Goal: Check status: Check status

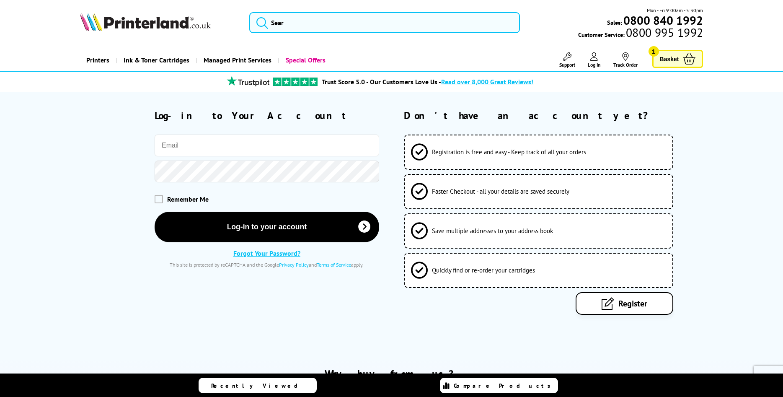
click at [237, 149] on input "email" at bounding box center [267, 146] width 225 height 22
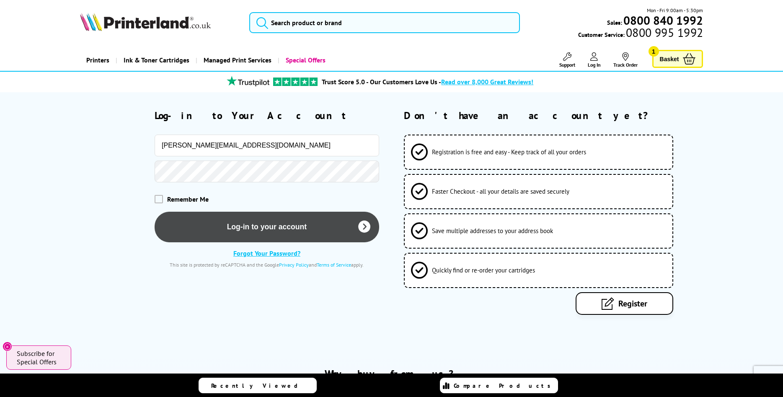
type input "[PERSON_NAME][EMAIL_ADDRESS][DOMAIN_NAME]"
click at [241, 219] on button "Log-in to your account" at bounding box center [267, 227] width 225 height 31
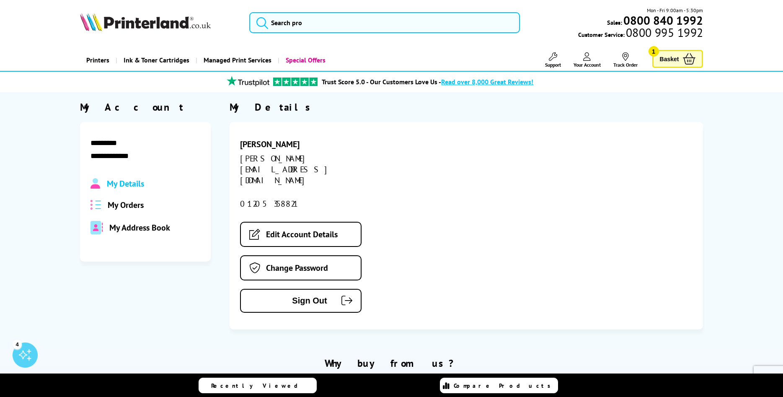
click at [626, 60] on icon at bounding box center [625, 56] width 6 height 8
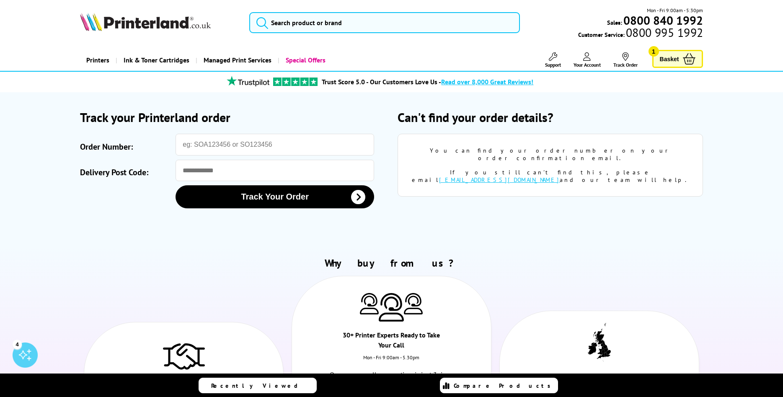
click at [590, 62] on span "Your Account" at bounding box center [587, 65] width 27 height 6
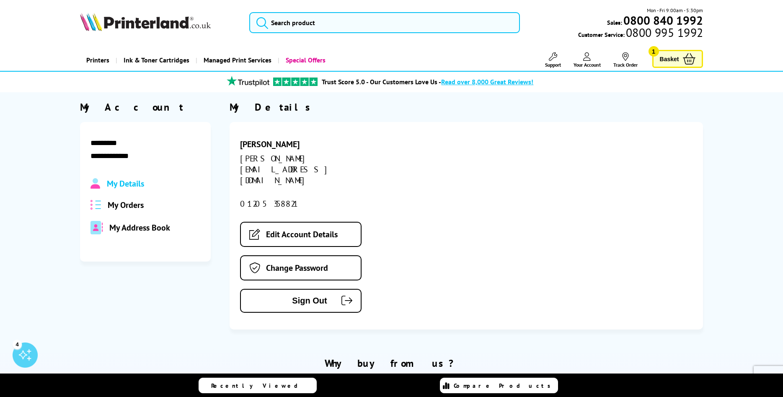
click at [137, 205] on span "My Orders" at bounding box center [126, 205] width 36 height 11
